Goal: Transaction & Acquisition: Purchase product/service

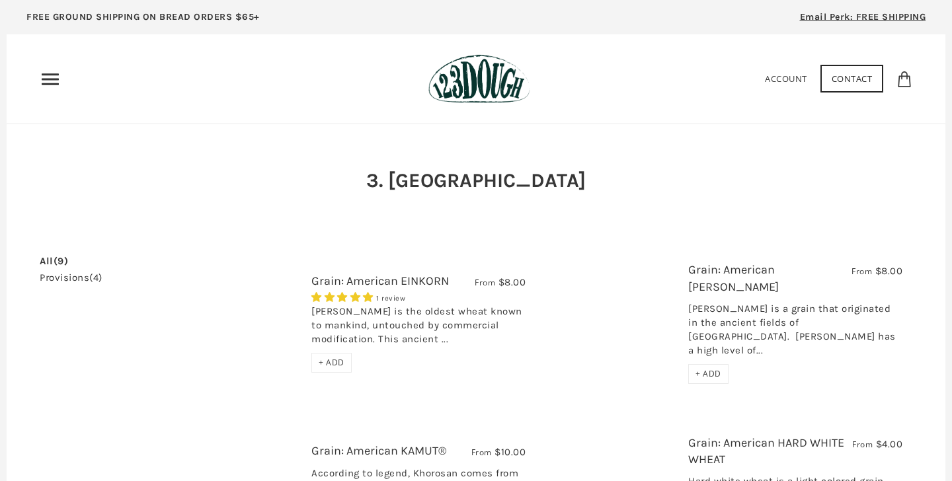
click at [54, 276] on link "provisions (4)" at bounding box center [71, 278] width 63 height 10
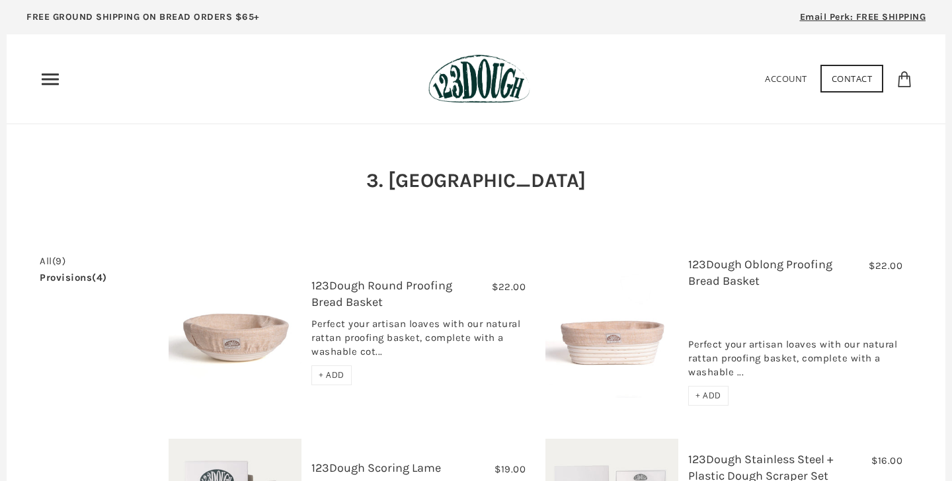
click at [47, 85] on use "Primary" at bounding box center [50, 78] width 17 height 11
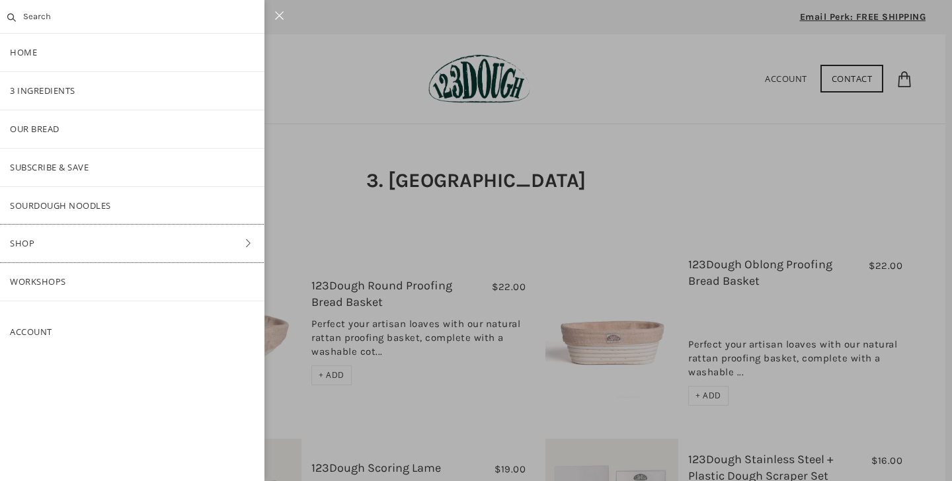
click at [32, 243] on link "Shop" at bounding box center [132, 244] width 265 height 38
click at [39, 285] on link "Bake-at-Home" at bounding box center [132, 282] width 265 height 38
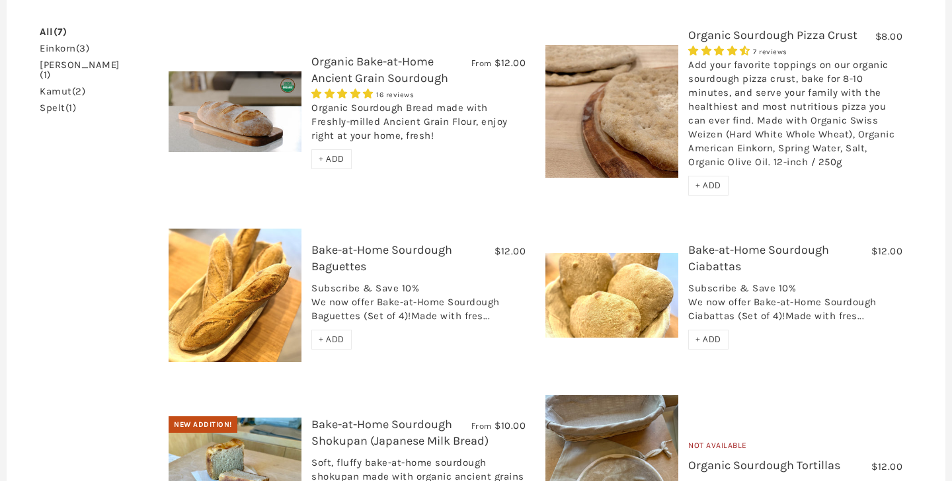
scroll to position [238, 0]
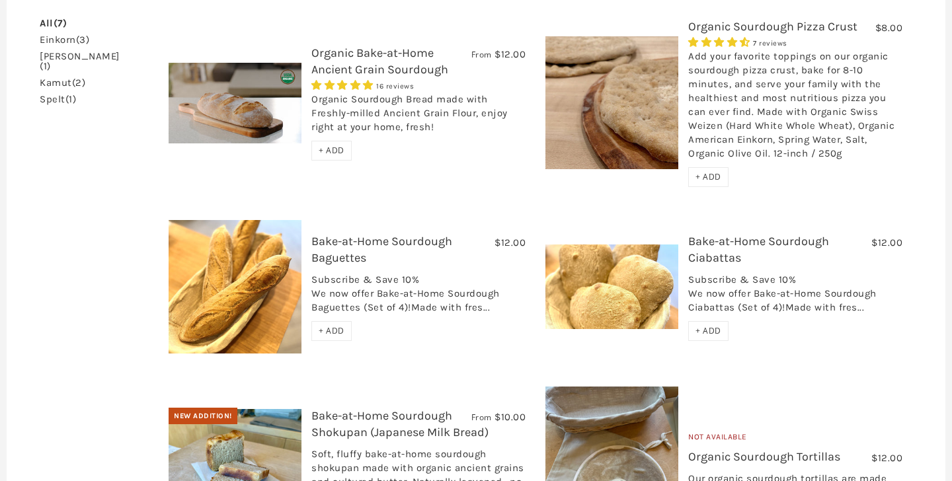
click at [720, 237] on link "Bake-at-Home Sourdough Ciabattas" at bounding box center [758, 249] width 141 height 31
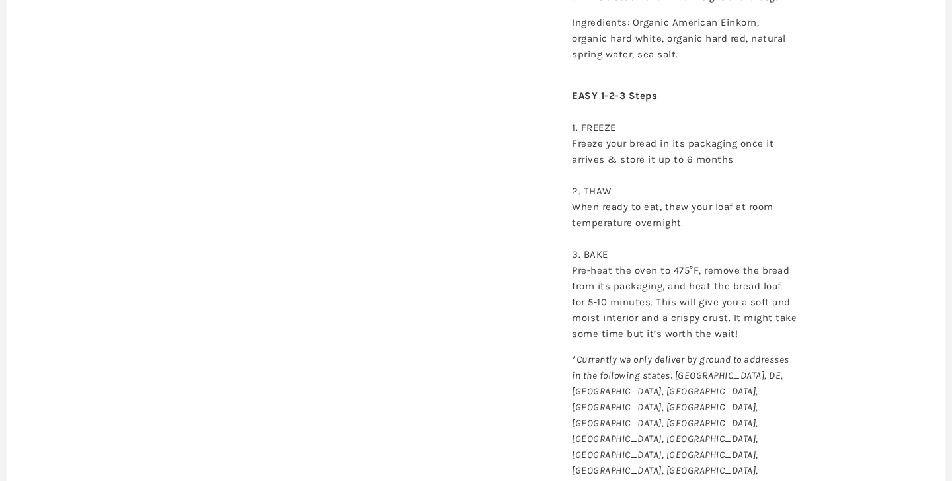
scroll to position [810, 0]
